Goal: Information Seeking & Learning: Learn about a topic

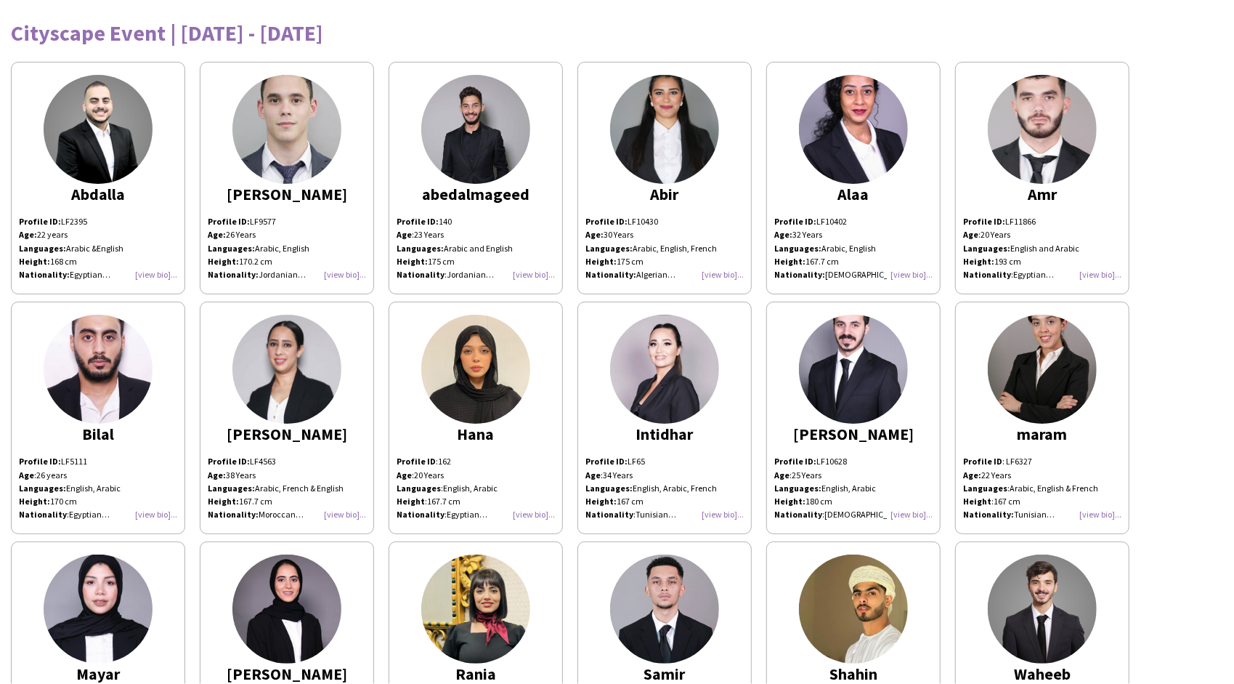
click at [276, 180] on img at bounding box center [287, 129] width 109 height 109
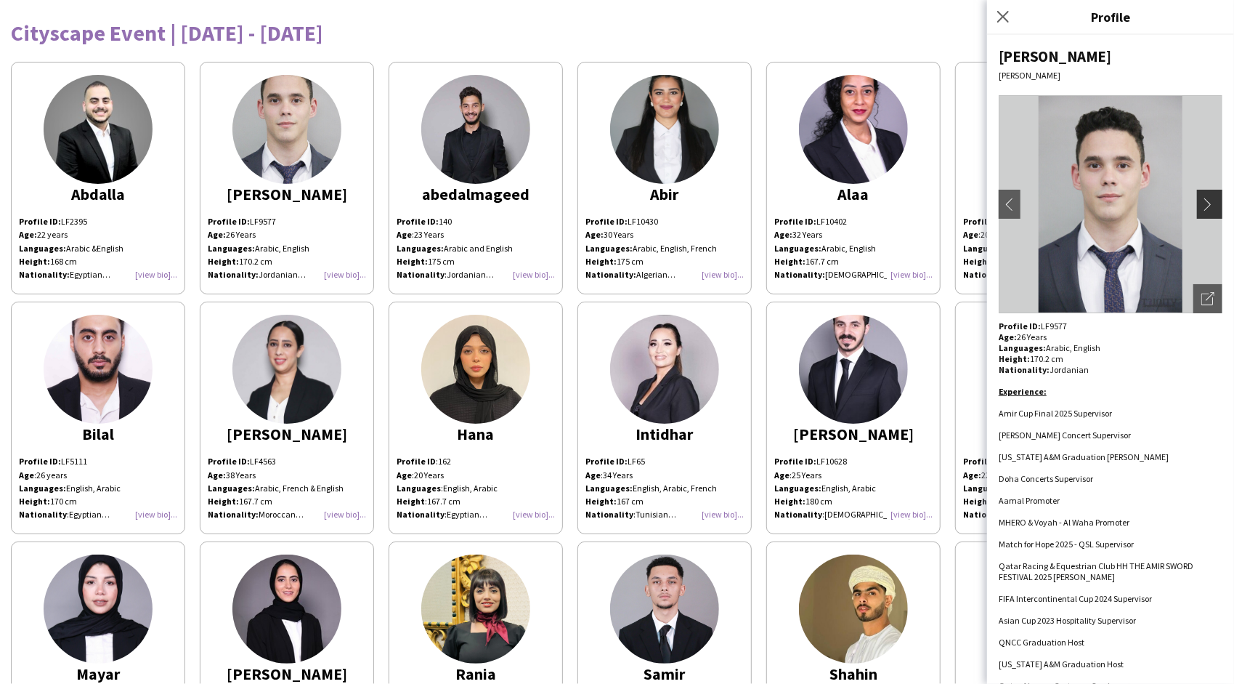
click at [1202, 203] on app-icon "chevron-right" at bounding box center [1212, 204] width 20 height 13
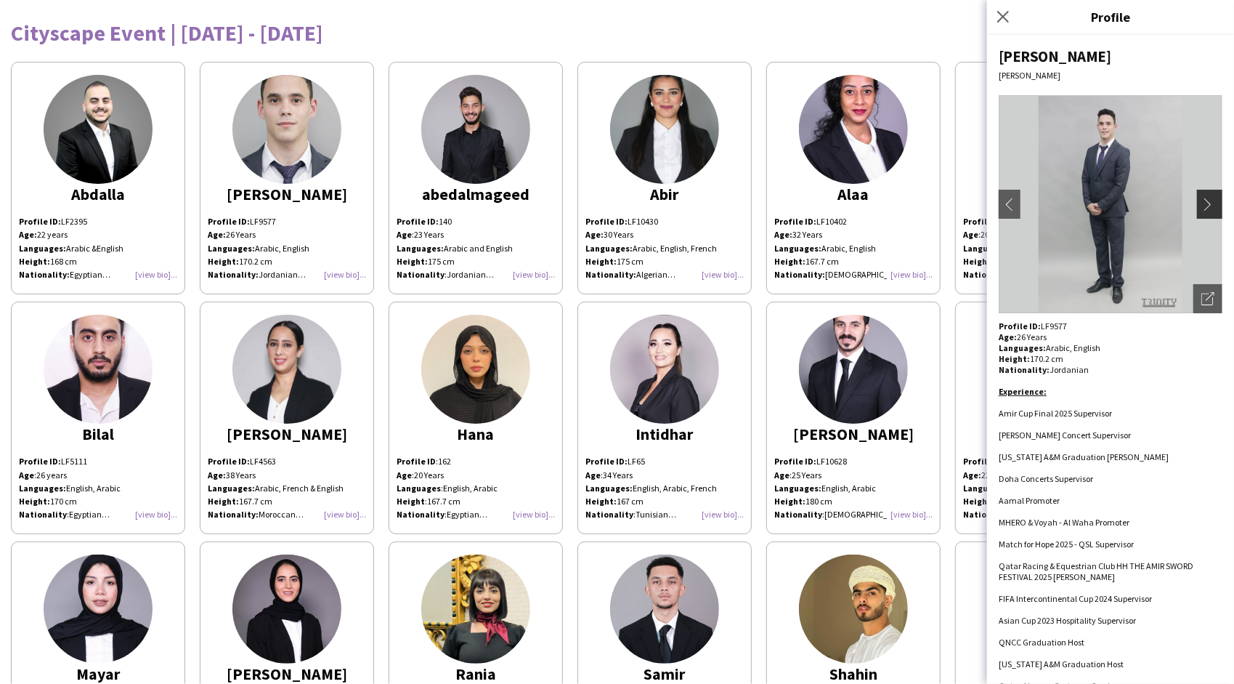
click at [1202, 203] on app-icon "chevron-right" at bounding box center [1212, 204] width 20 height 13
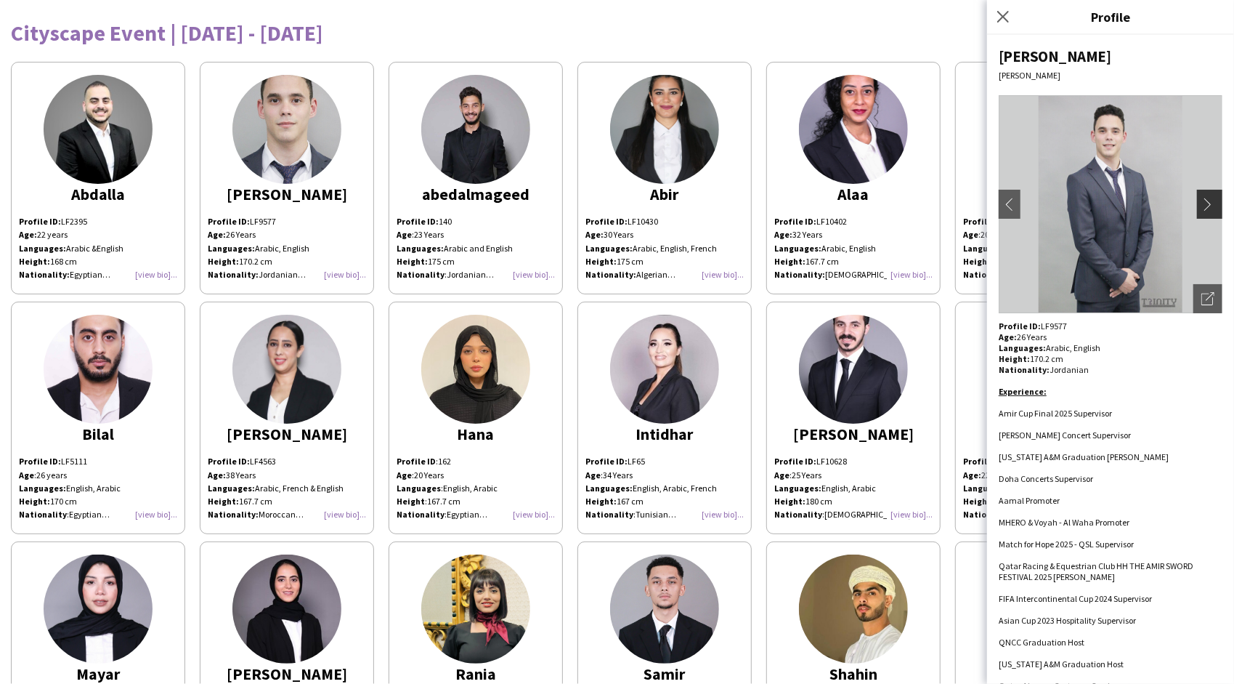
click at [1202, 203] on app-icon "chevron-right" at bounding box center [1212, 204] width 20 height 13
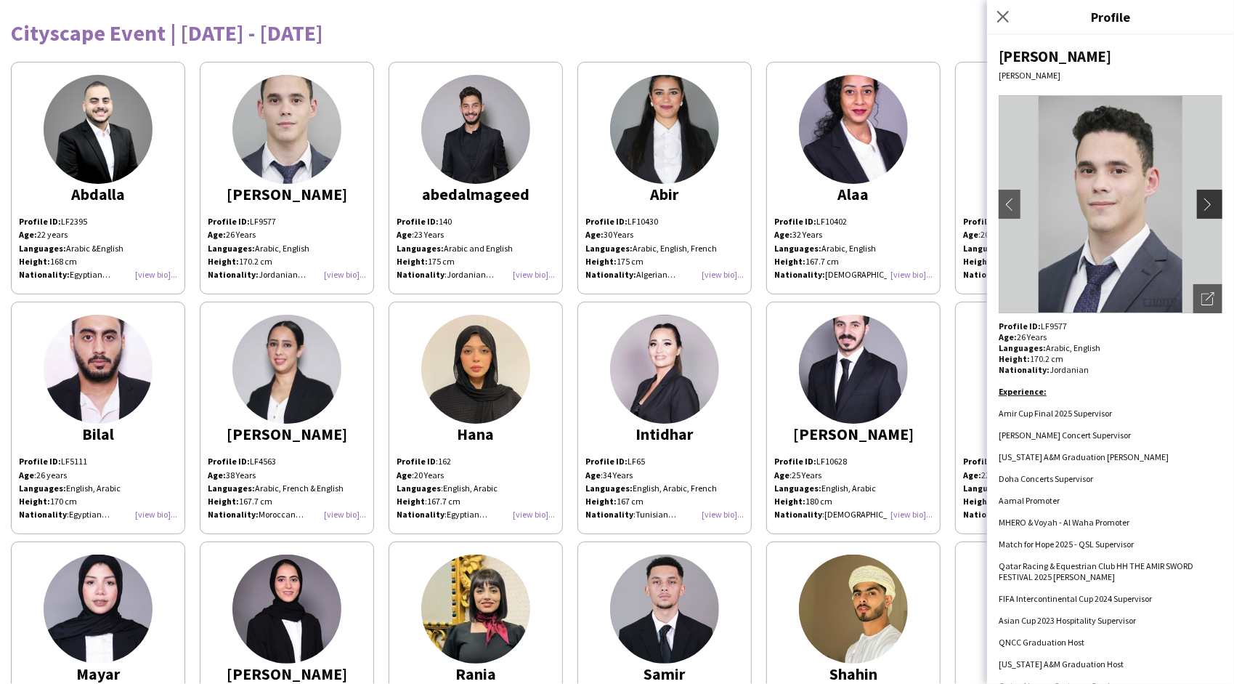
click at [1202, 203] on app-icon "chevron-right" at bounding box center [1212, 204] width 20 height 13
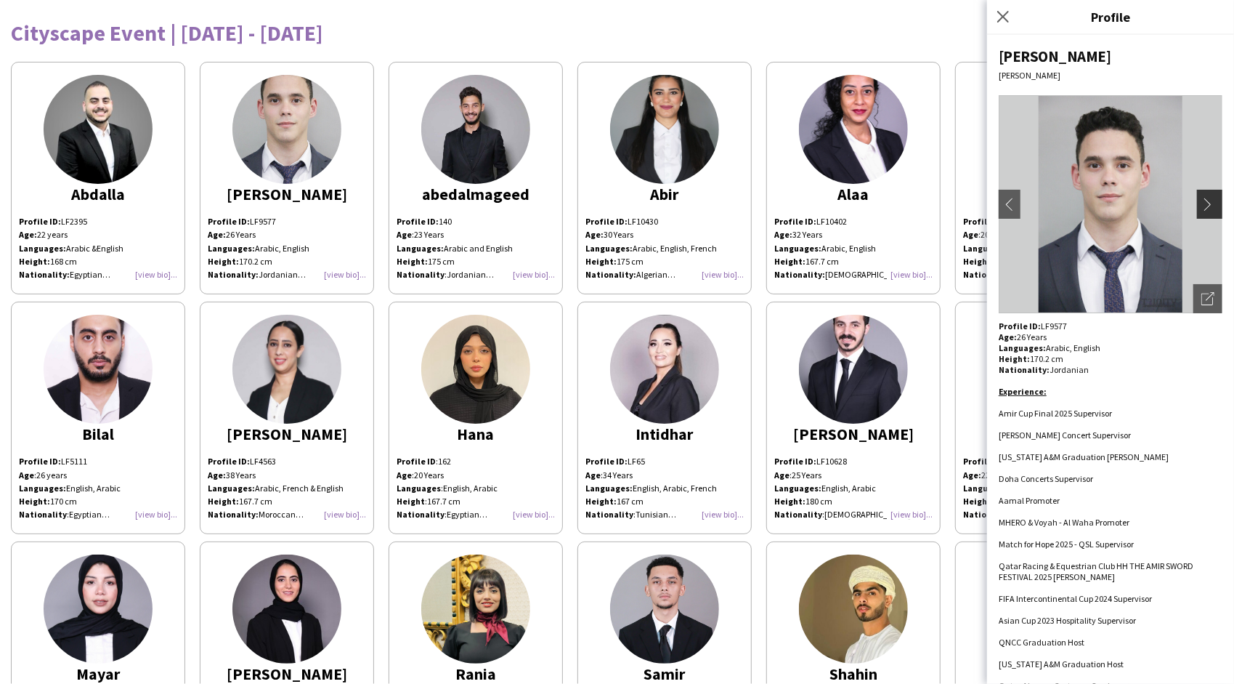
click at [1202, 203] on app-icon "chevron-right" at bounding box center [1212, 204] width 20 height 13
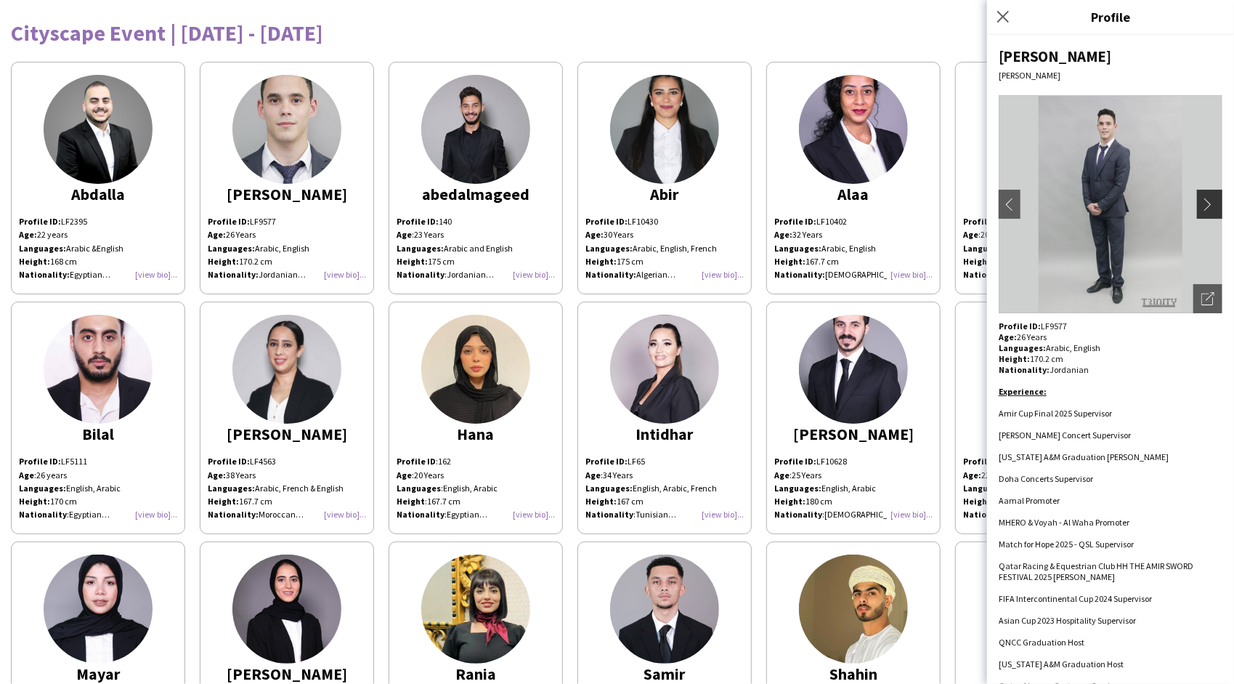
click at [1202, 203] on app-icon "chevron-right" at bounding box center [1212, 204] width 20 height 13
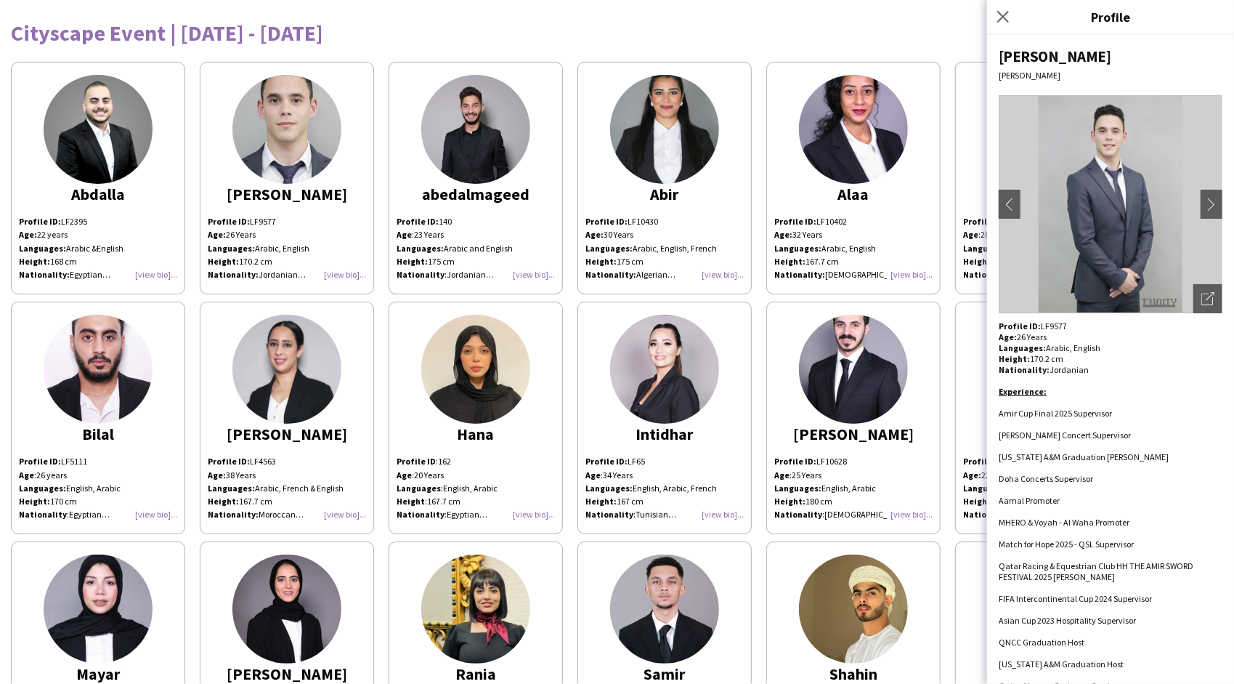
click at [1140, 429] on li "[PERSON_NAME] Concert Supervisor" at bounding box center [1111, 434] width 224 height 11
click at [1004, 23] on icon "Close pop-in" at bounding box center [1003, 16] width 14 height 14
